Goal: Check status

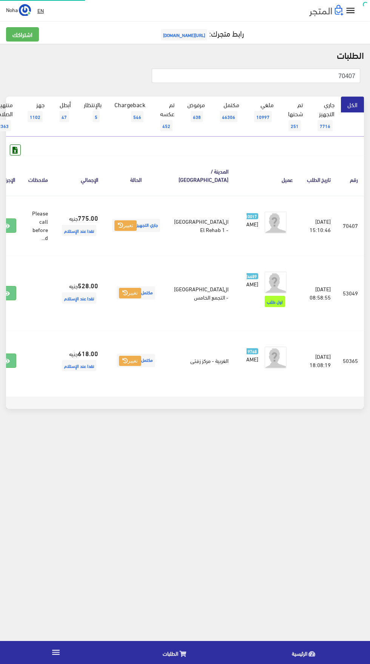
scroll to position [0, -20]
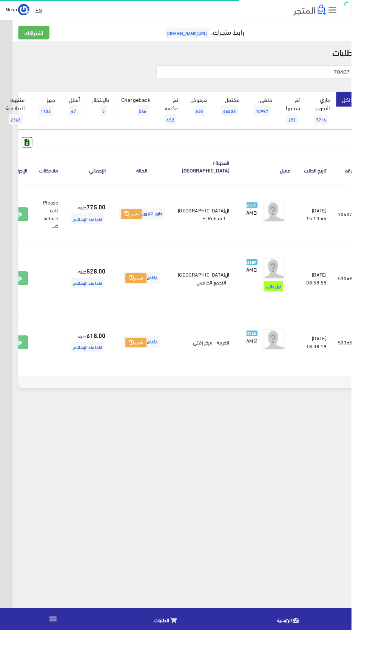
click at [98, 123] on link "بالإنتظار 5" at bounding box center [106, 112] width 31 height 31
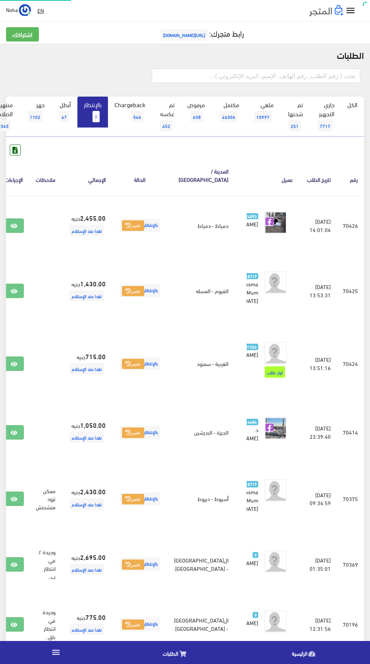
scroll to position [0, -20]
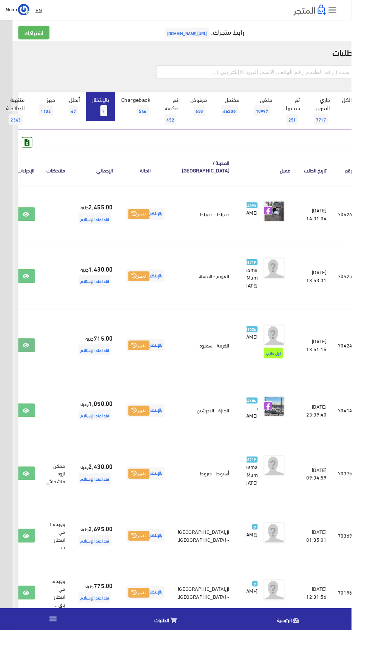
click at [31, 367] on icon at bounding box center [27, 364] width 7 height 6
click at [31, 294] on icon at bounding box center [27, 291] width 7 height 6
click at [37, 226] on link at bounding box center [27, 225] width 20 height 14
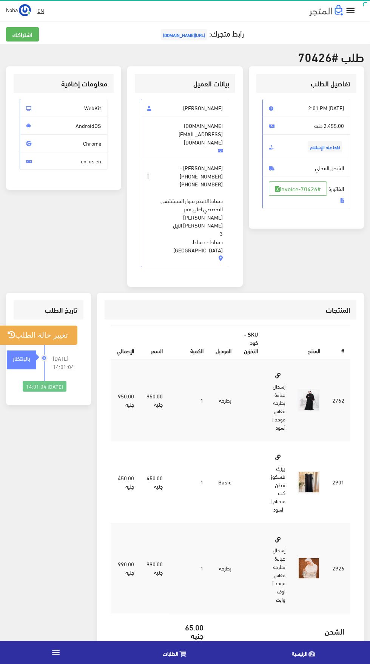
click at [135, 603] on table "# المنتج SKU - كود التخزين الموديل الكمية السعر اﻹجمالي 2762" at bounding box center [231, 528] width 240 height 404
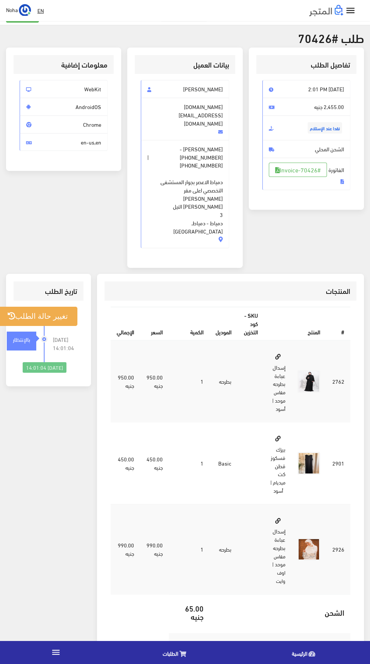
scroll to position [18, 0]
